Goal: Task Accomplishment & Management: Manage account settings

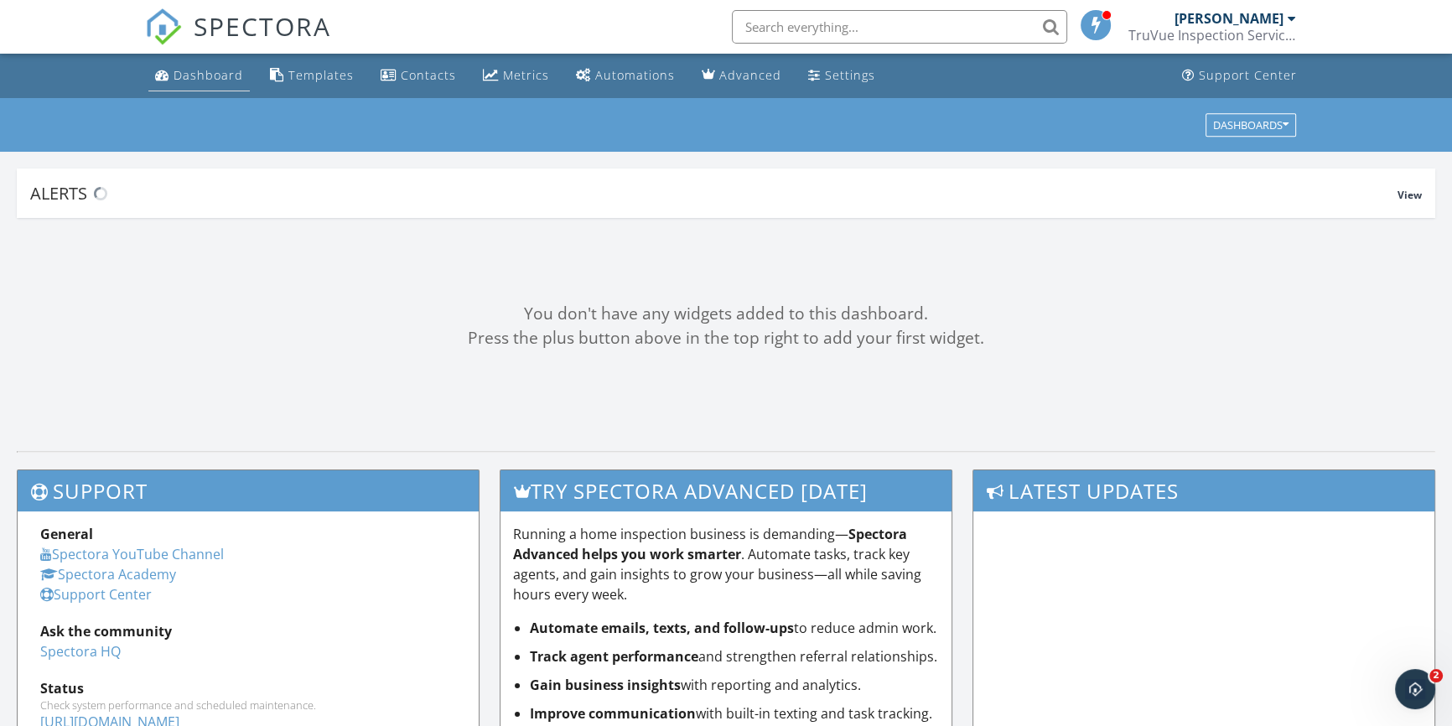
click at [210, 84] on link "Dashboard" at bounding box center [198, 75] width 101 height 31
click at [210, 67] on div "Dashboard" at bounding box center [209, 75] width 70 height 16
click at [228, 70] on div "Dashboard" at bounding box center [209, 75] width 70 height 16
click at [194, 67] on div "Dashboard" at bounding box center [209, 75] width 70 height 16
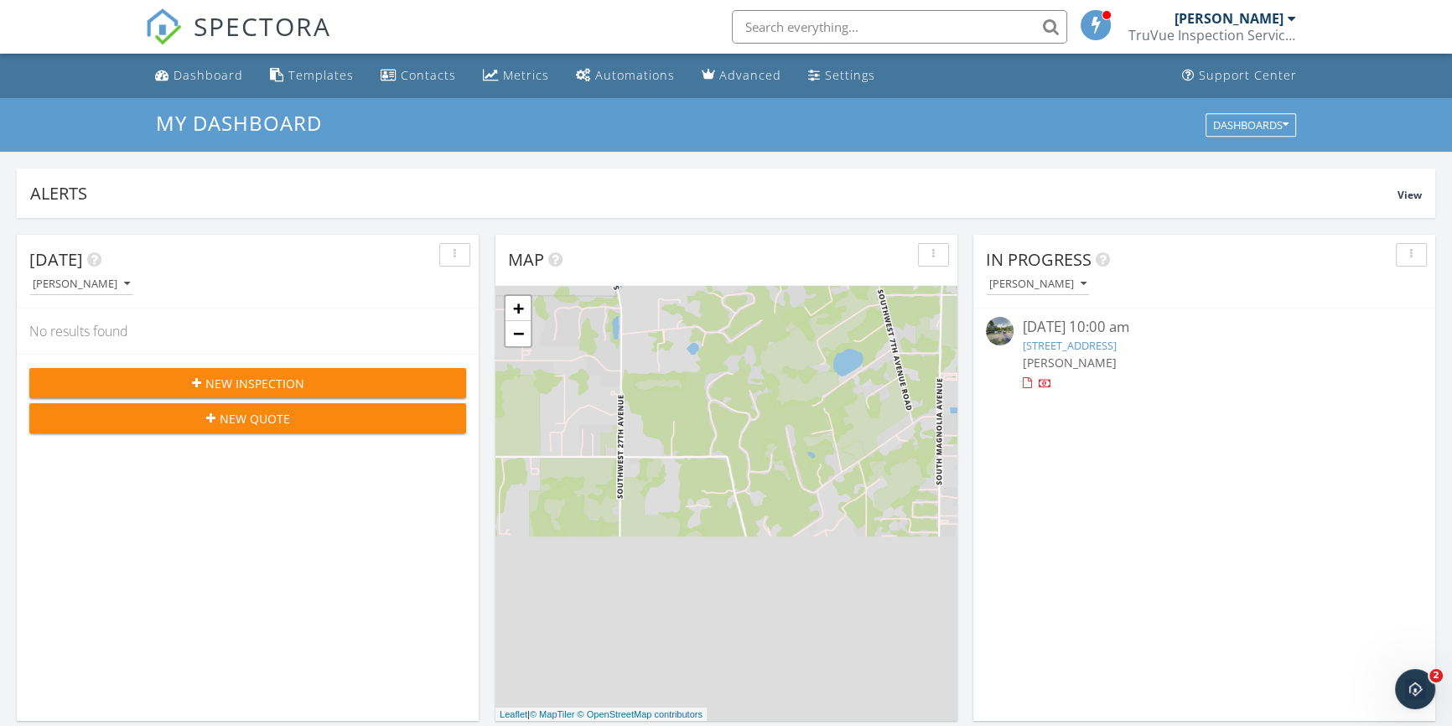
click at [1116, 352] on link "1514 NE 15th Terrace, Ocala, FL 34470" at bounding box center [1069, 345] width 94 height 15
click at [1116, 347] on link "1514 NE 15th Terrace, Ocala, FL 34470" at bounding box center [1069, 345] width 94 height 15
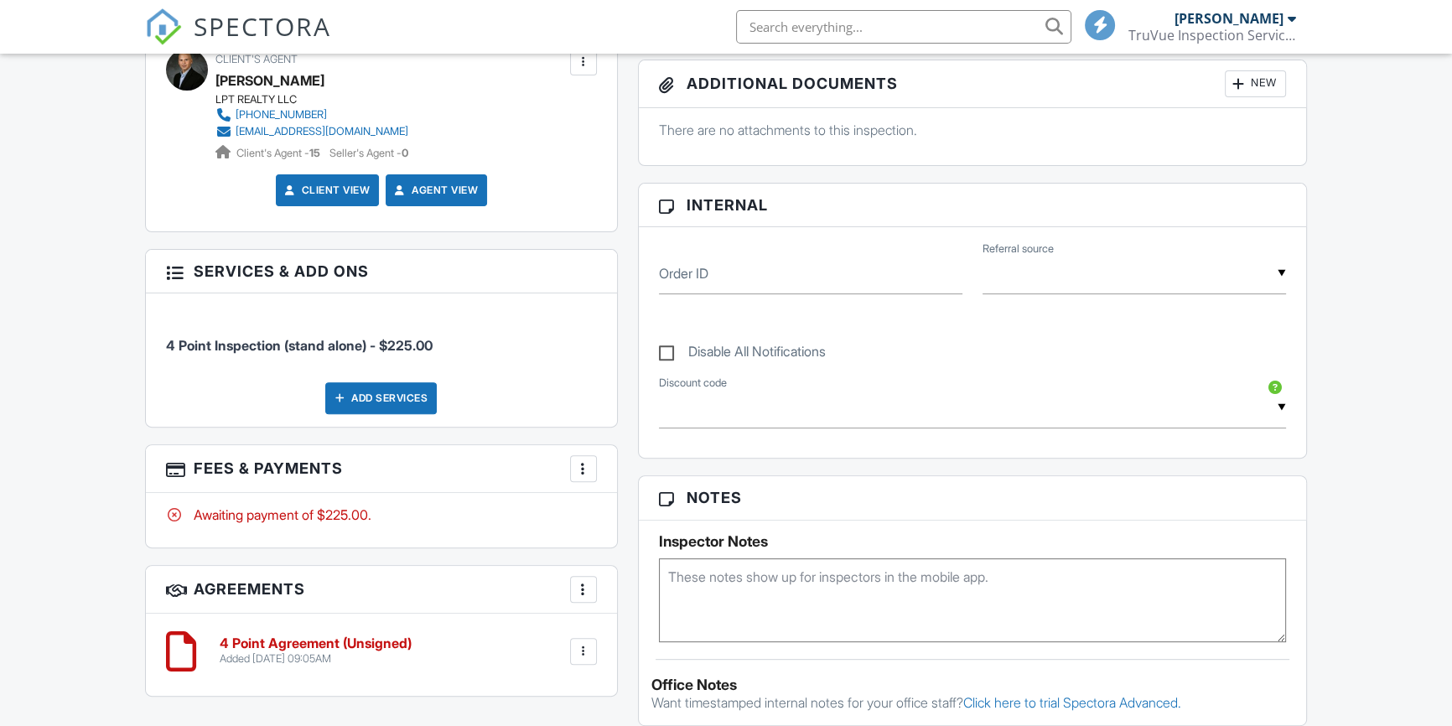
scroll to position [819, 0]
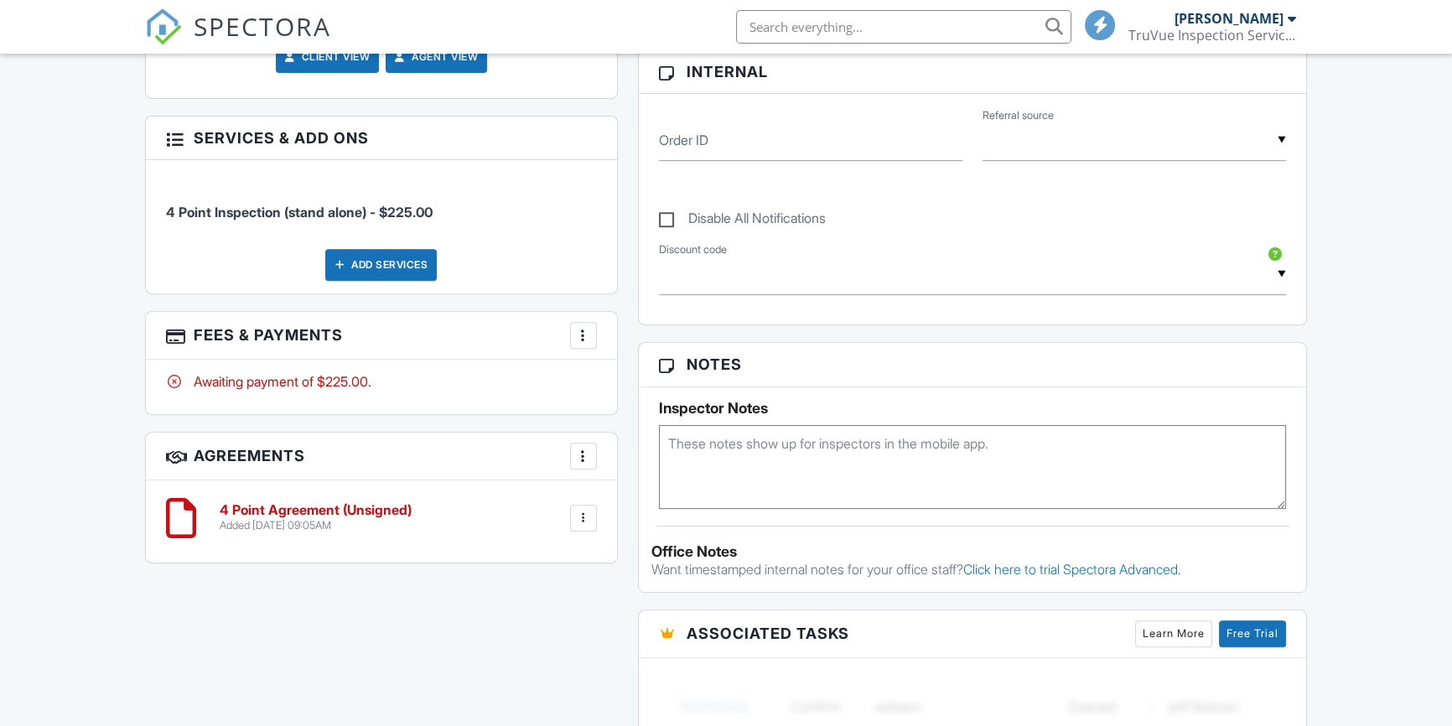
click at [577, 340] on div at bounding box center [583, 335] width 17 height 17
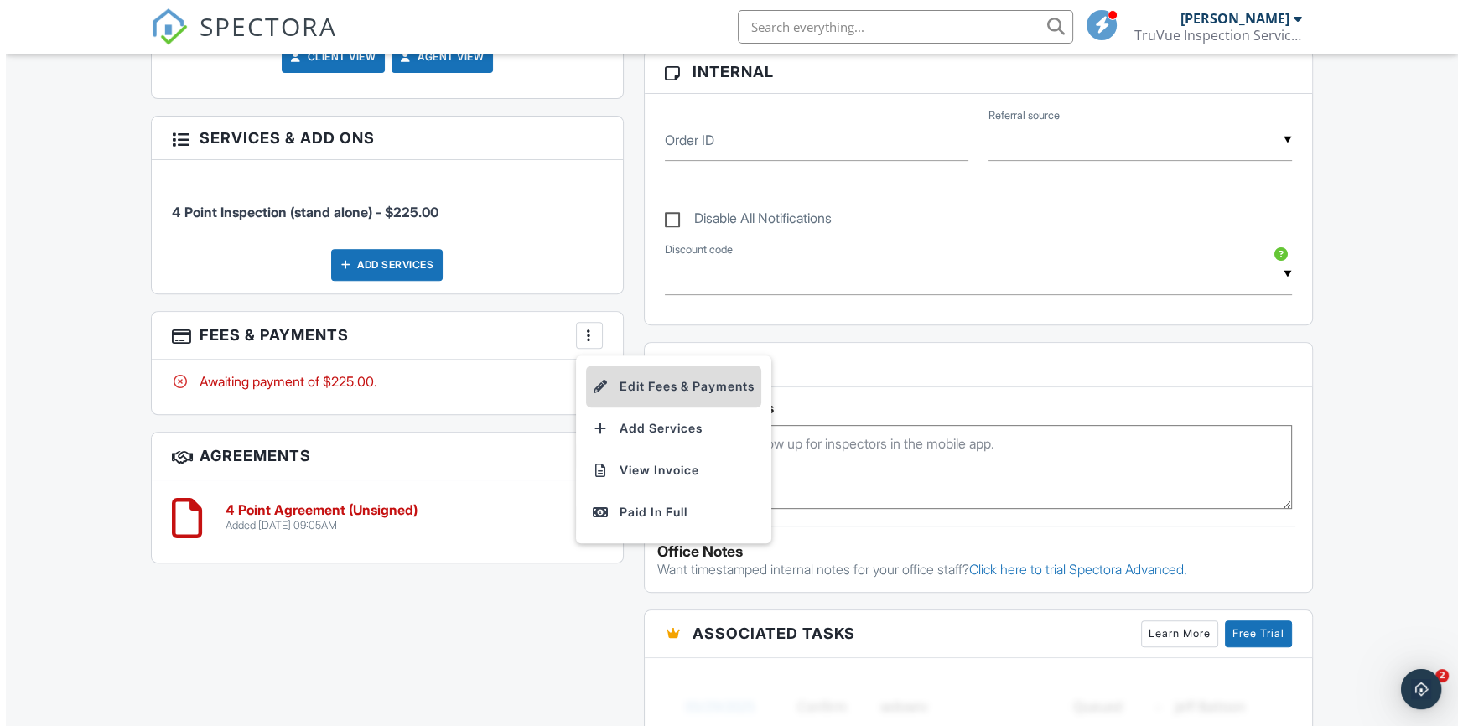
scroll to position [0, 0]
click at [636, 382] on li "Edit Fees & Payments" at bounding box center [667, 387] width 175 height 42
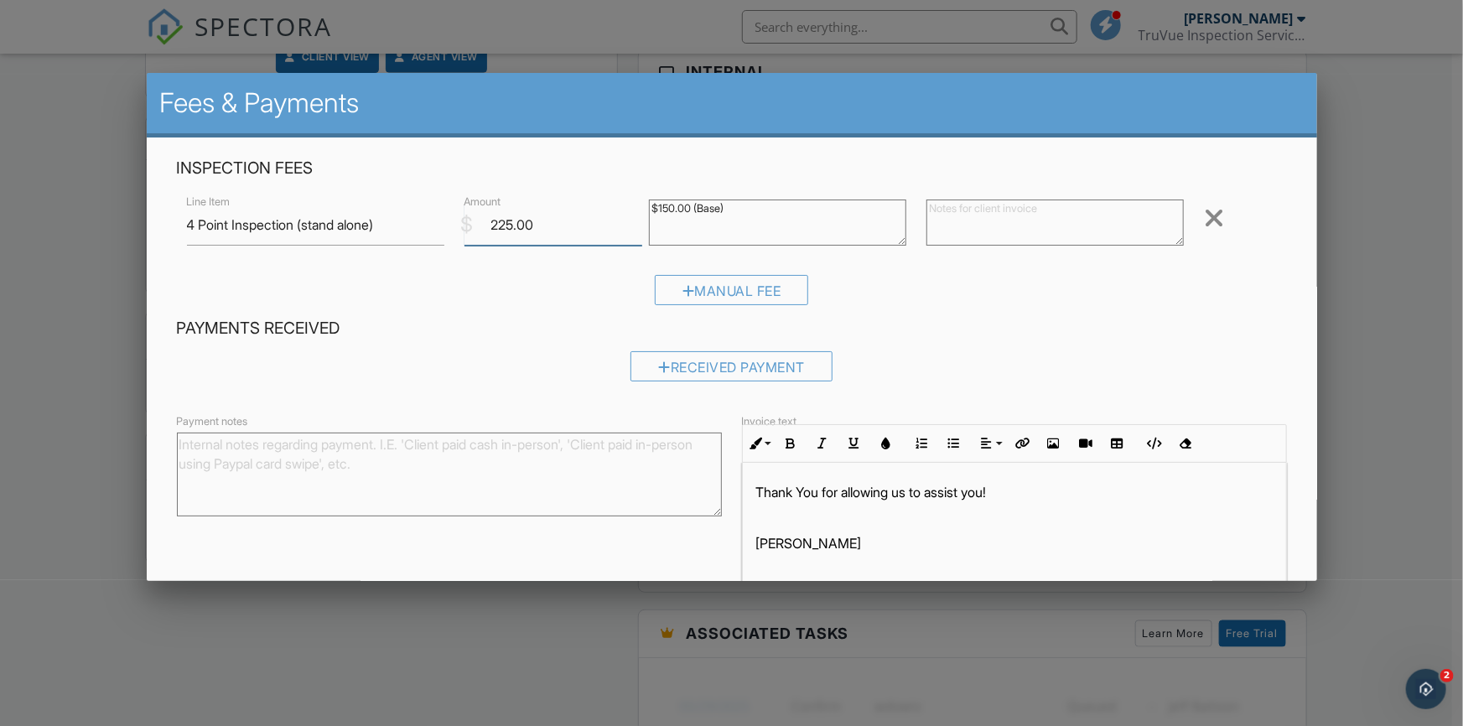
drag, startPoint x: 539, startPoint y: 222, endPoint x: 491, endPoint y: 205, distance: 50.7
click at [491, 205] on div "$ Amount 225.00" at bounding box center [547, 225] width 185 height 41
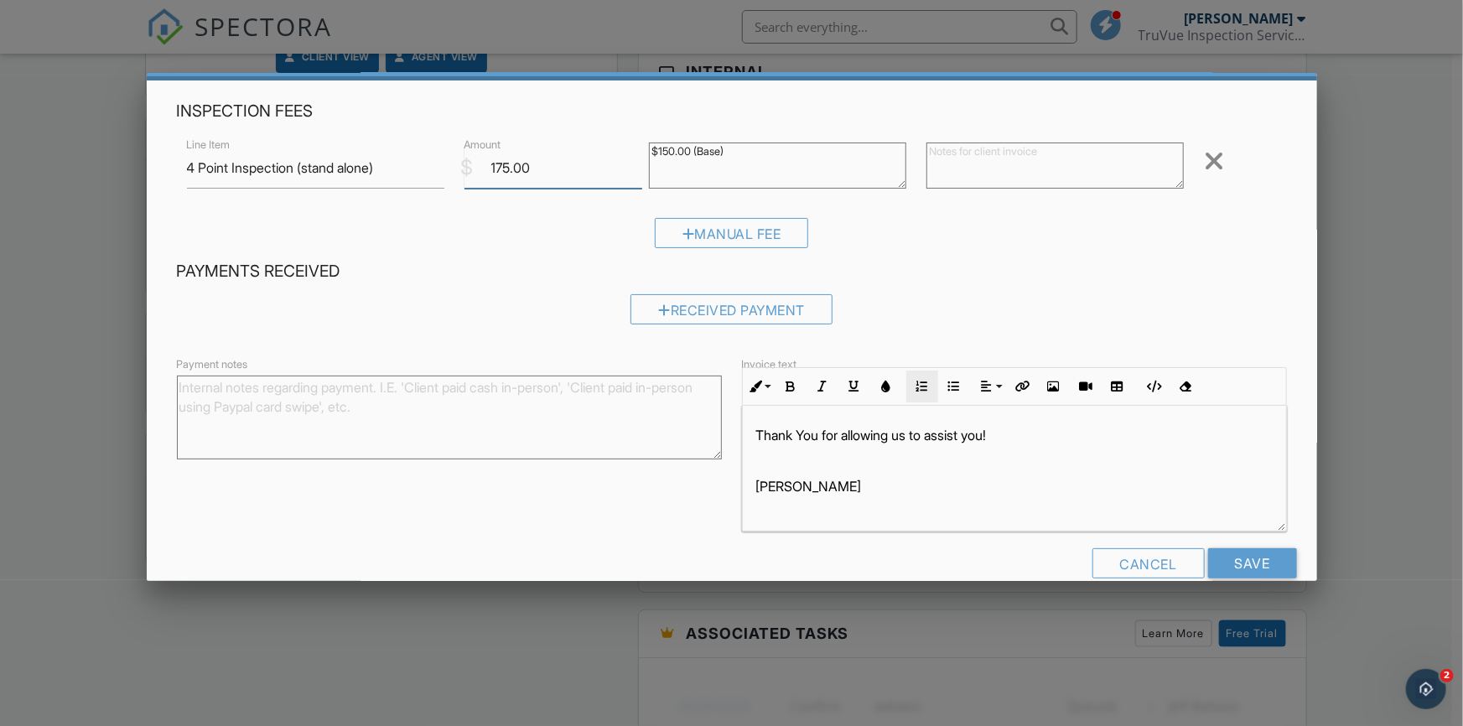
scroll to position [87, 0]
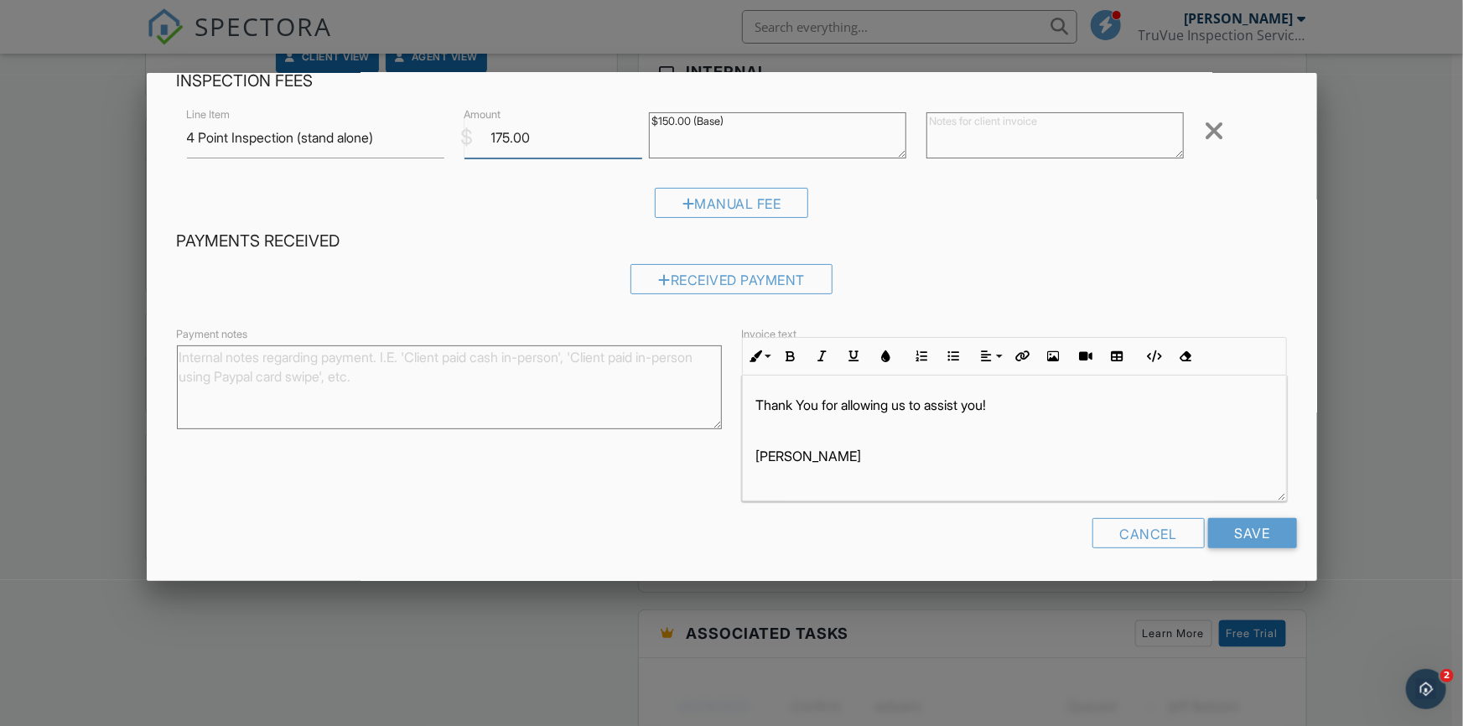
type input "175.00"
click at [1268, 532] on input "Save" at bounding box center [1252, 533] width 89 height 30
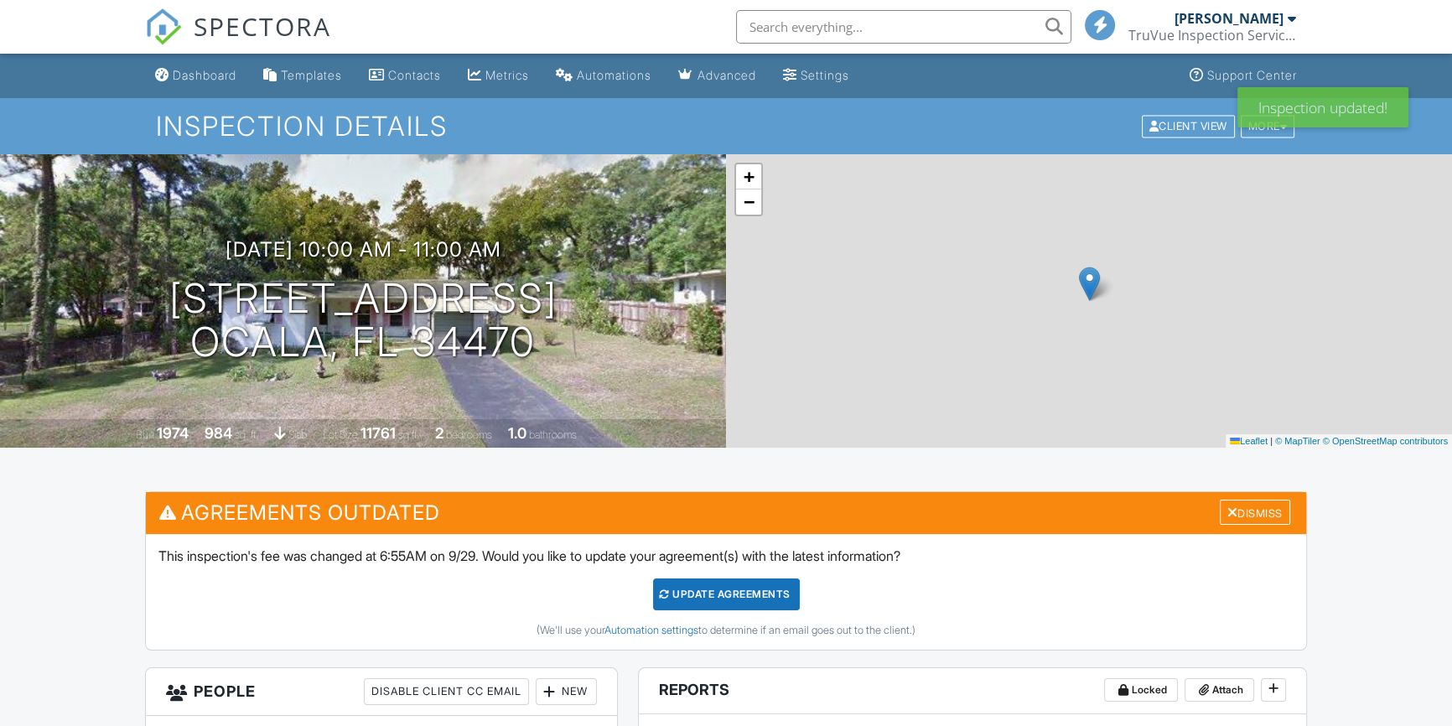
click at [725, 591] on div at bounding box center [726, 363] width 1452 height 726
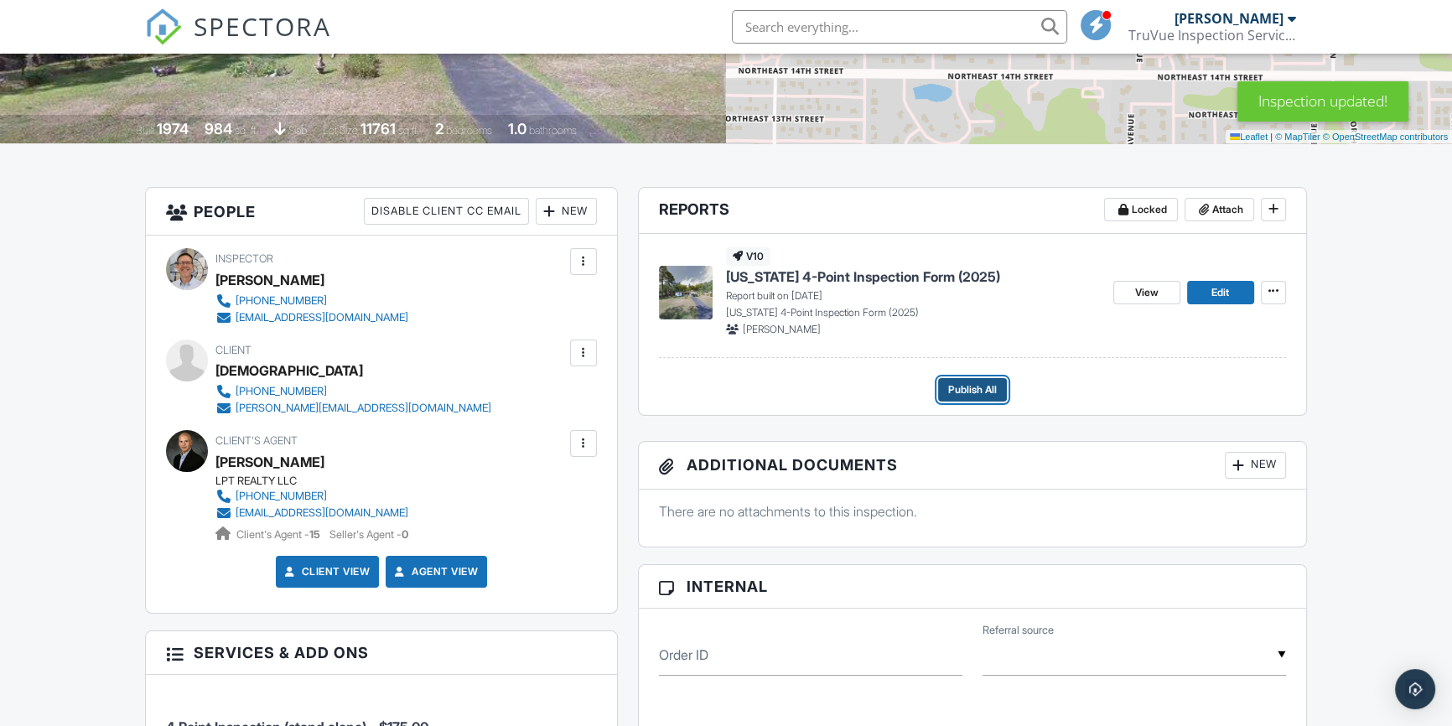
click at [975, 392] on span "Publish All" at bounding box center [972, 390] width 49 height 17
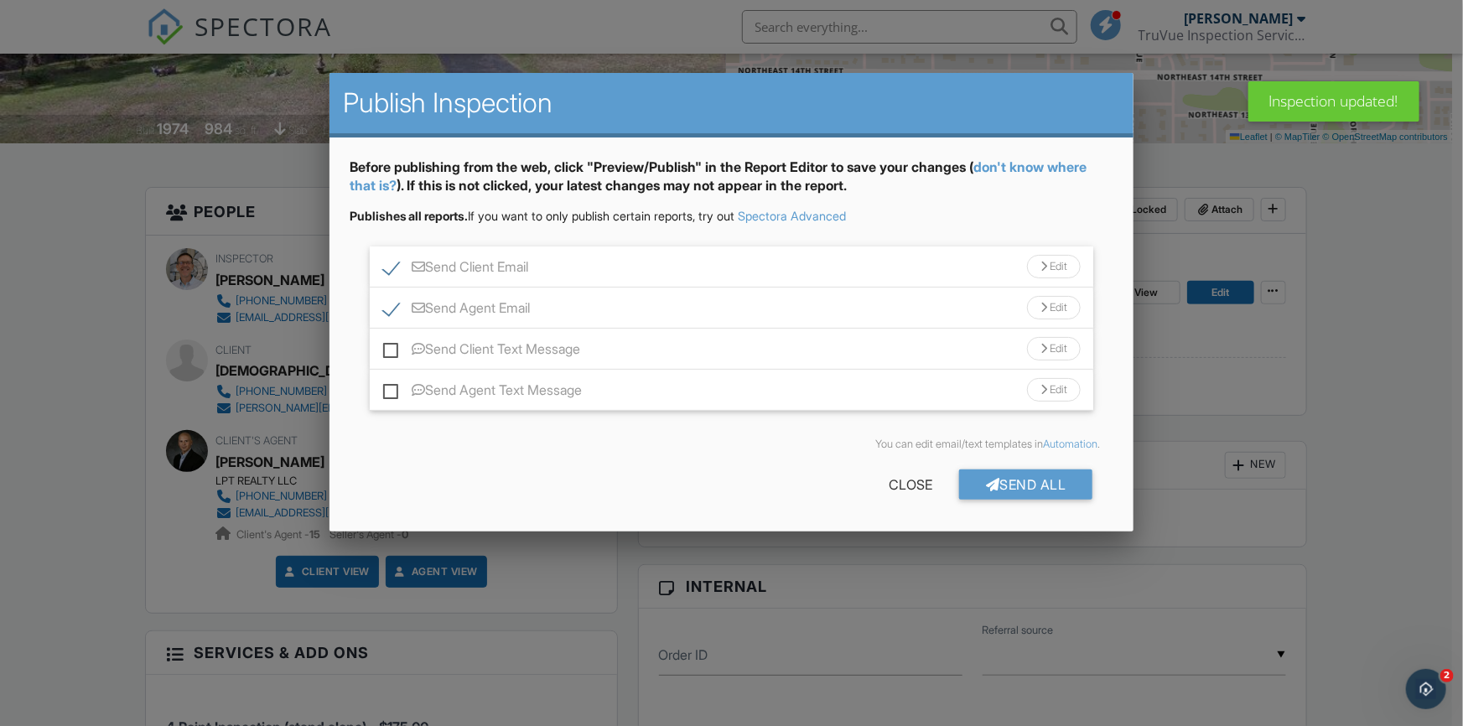
click at [390, 347] on label "Send Client Text Message" at bounding box center [482, 351] width 198 height 21
click at [390, 346] on input "Send Client Text Message" at bounding box center [388, 340] width 11 height 11
checkbox input "true"
click at [389, 392] on label "Send Agent Text Message" at bounding box center [483, 392] width 200 height 21
click at [389, 387] on input "Send Agent Text Message" at bounding box center [388, 382] width 11 height 11
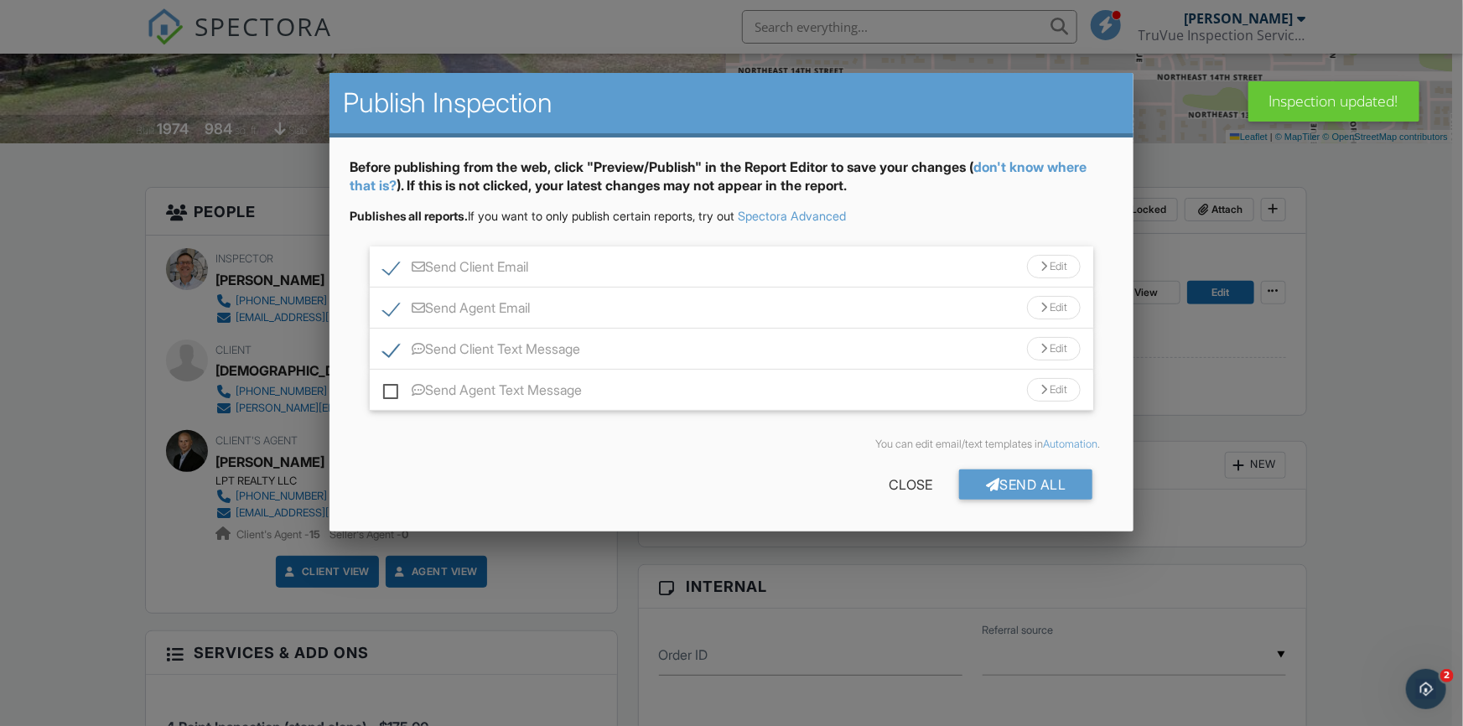
checkbox input "true"
click at [1047, 492] on div "Send All" at bounding box center [1026, 485] width 134 height 30
